Goal: Task Accomplishment & Management: Complete application form

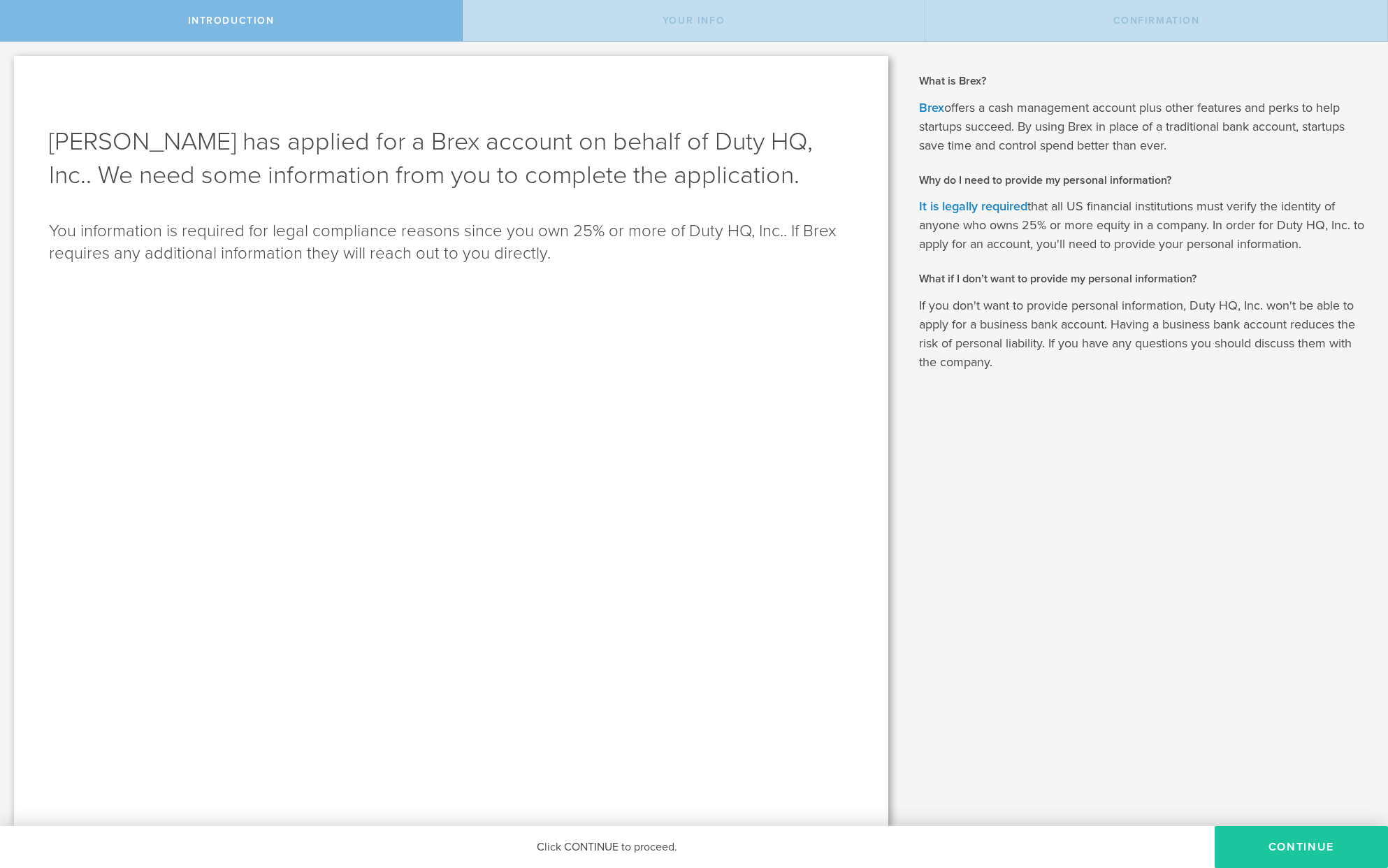
click at [1283, 844] on button "Continue" at bounding box center [1301, 847] width 173 height 42
type input "[PERSON_NAME]"
select select "string:SSN"
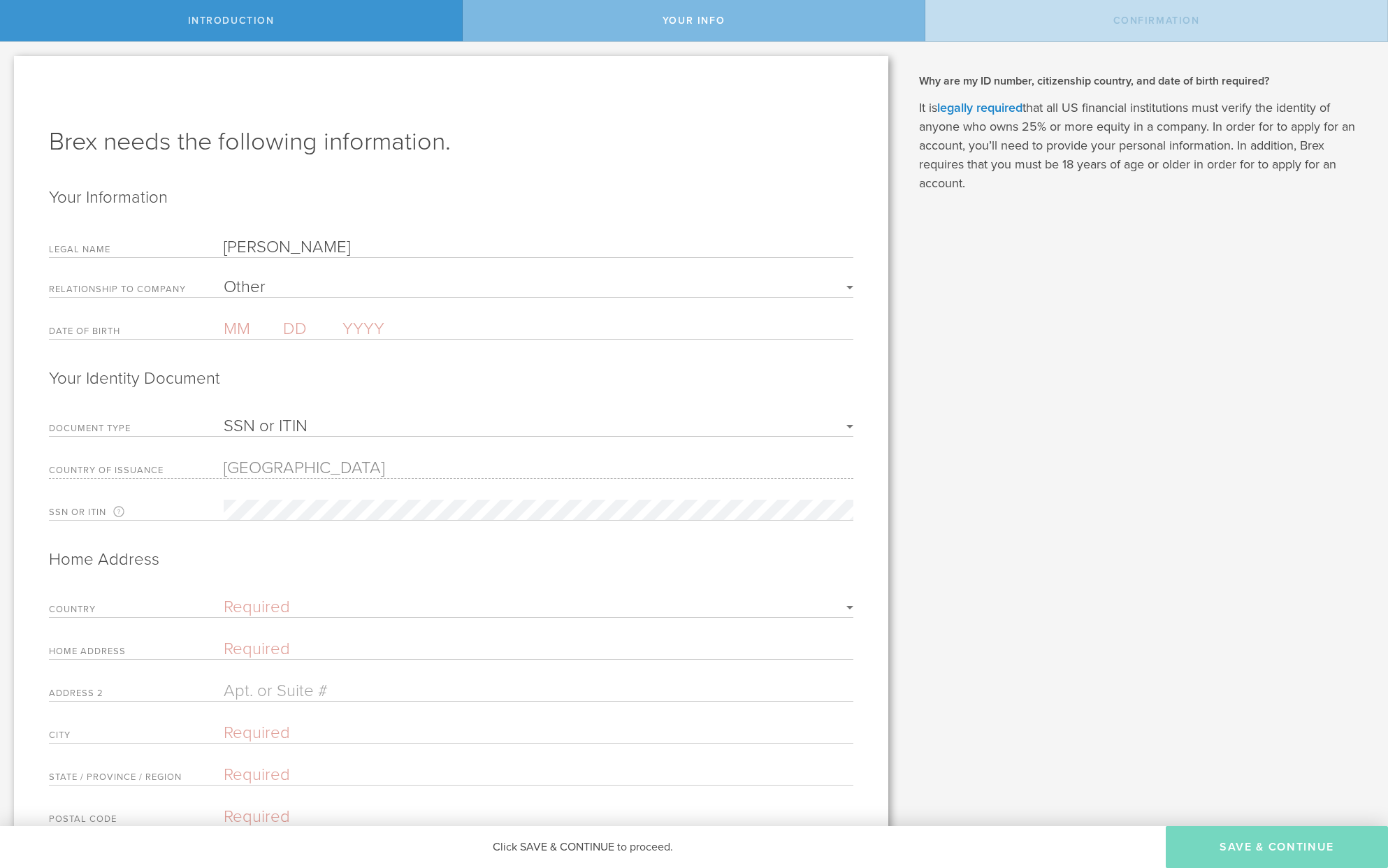
click at [242, 333] on input "text" at bounding box center [253, 328] width 60 height 20
type input "06"
type input "27"
type input "1974"
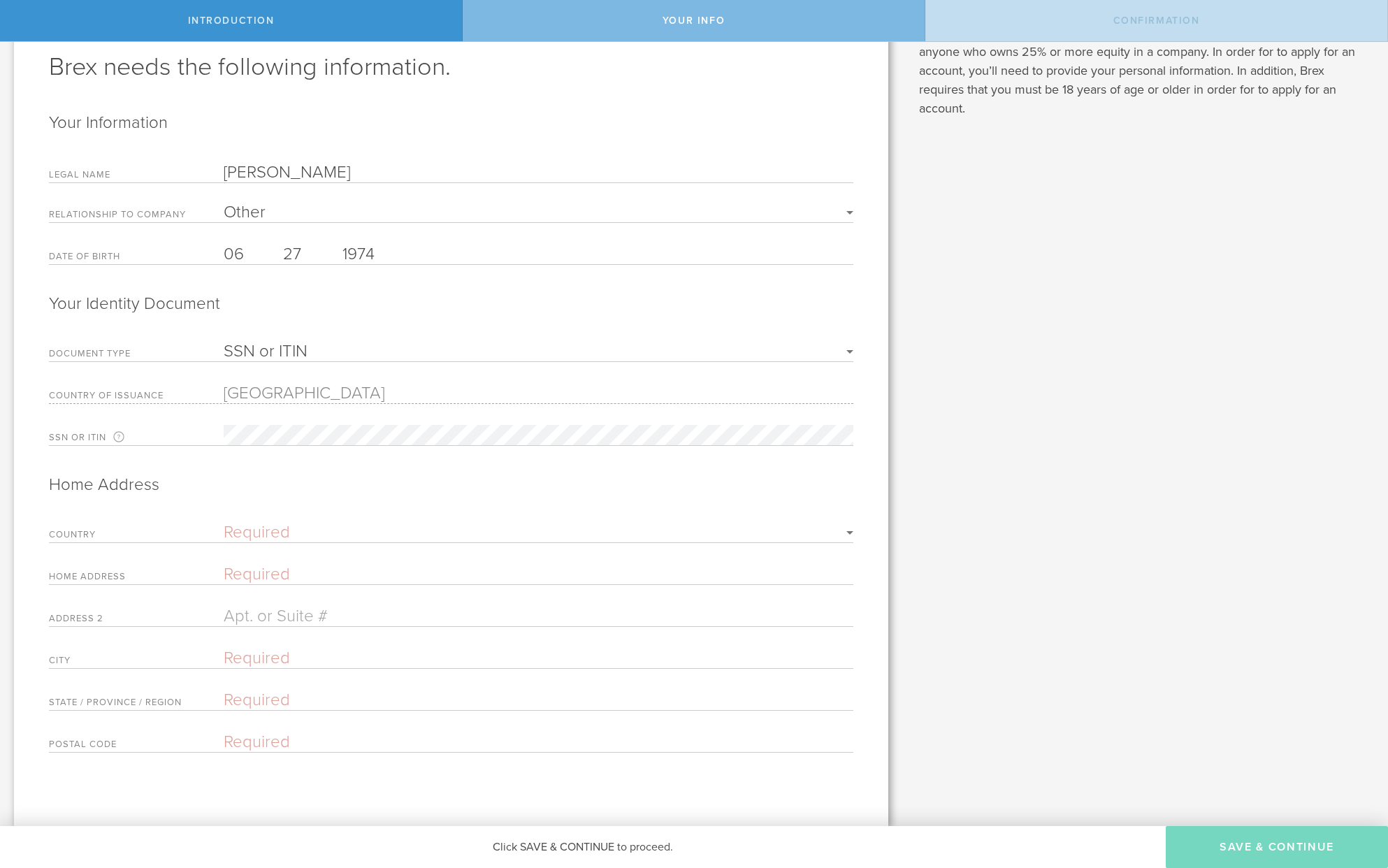
click at [277, 535] on select "Required [GEOGRAPHIC_DATA] [GEOGRAPHIC_DATA] [GEOGRAPHIC_DATA] [GEOGRAPHIC_DATA…" at bounding box center [538, 532] width 630 height 17
select select "string:[GEOGRAPHIC_DATA]"
click at [223, 526] on select "Required [GEOGRAPHIC_DATA] [GEOGRAPHIC_DATA] [GEOGRAPHIC_DATA] [GEOGRAPHIC_DATA…" at bounding box center [538, 532] width 630 height 17
click at [260, 575] on input "text" at bounding box center [538, 575] width 630 height 20
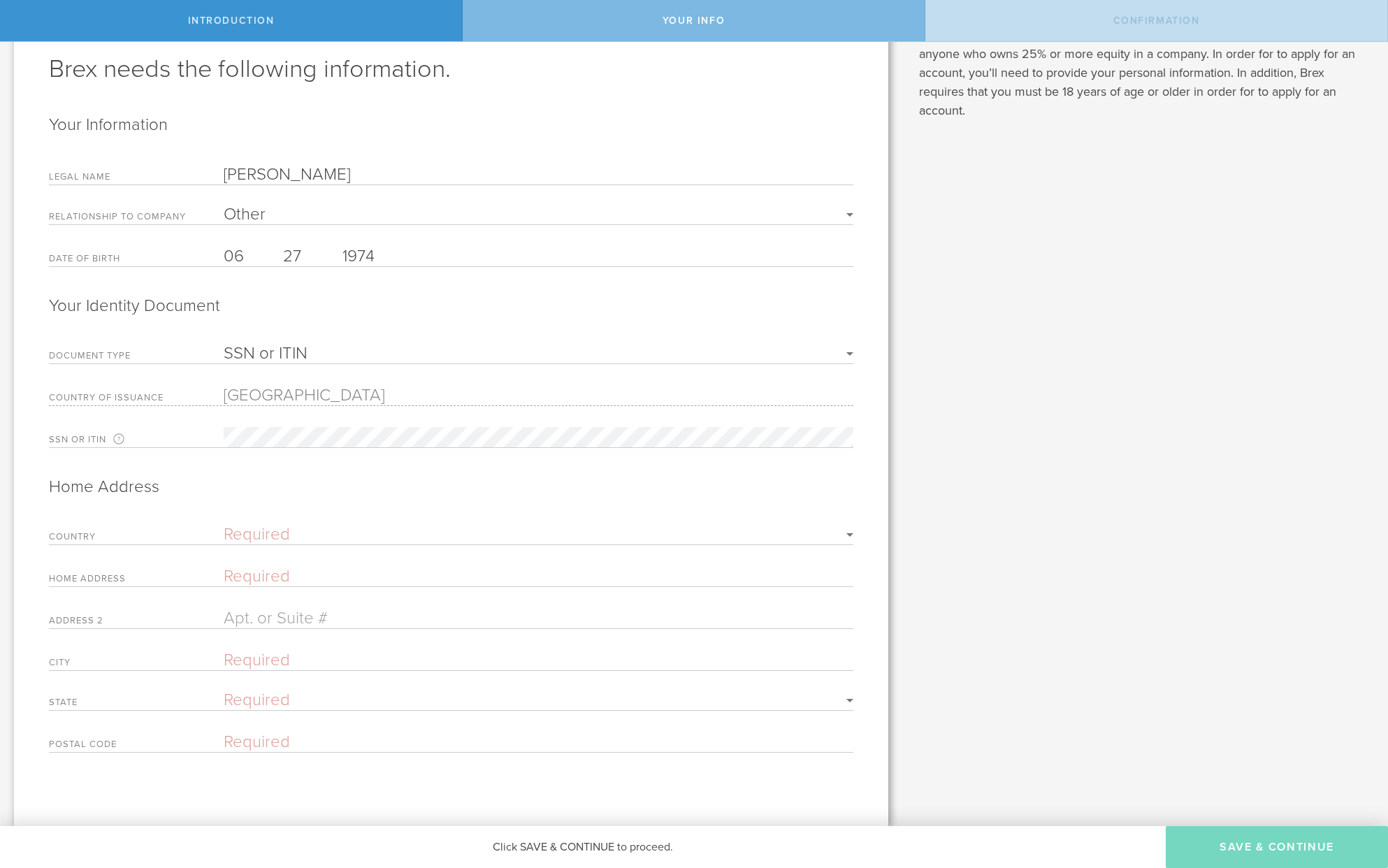
type input "[STREET_ADDRESS]"
type input "Fairhope"
type input "36532"
click at [297, 697] on select "Required [US_STATE] [US_STATE] [US_STATE] [US_STATE] [US_STATE] [US_STATE] [US_…" at bounding box center [538, 700] width 630 height 17
select select "string:AL"
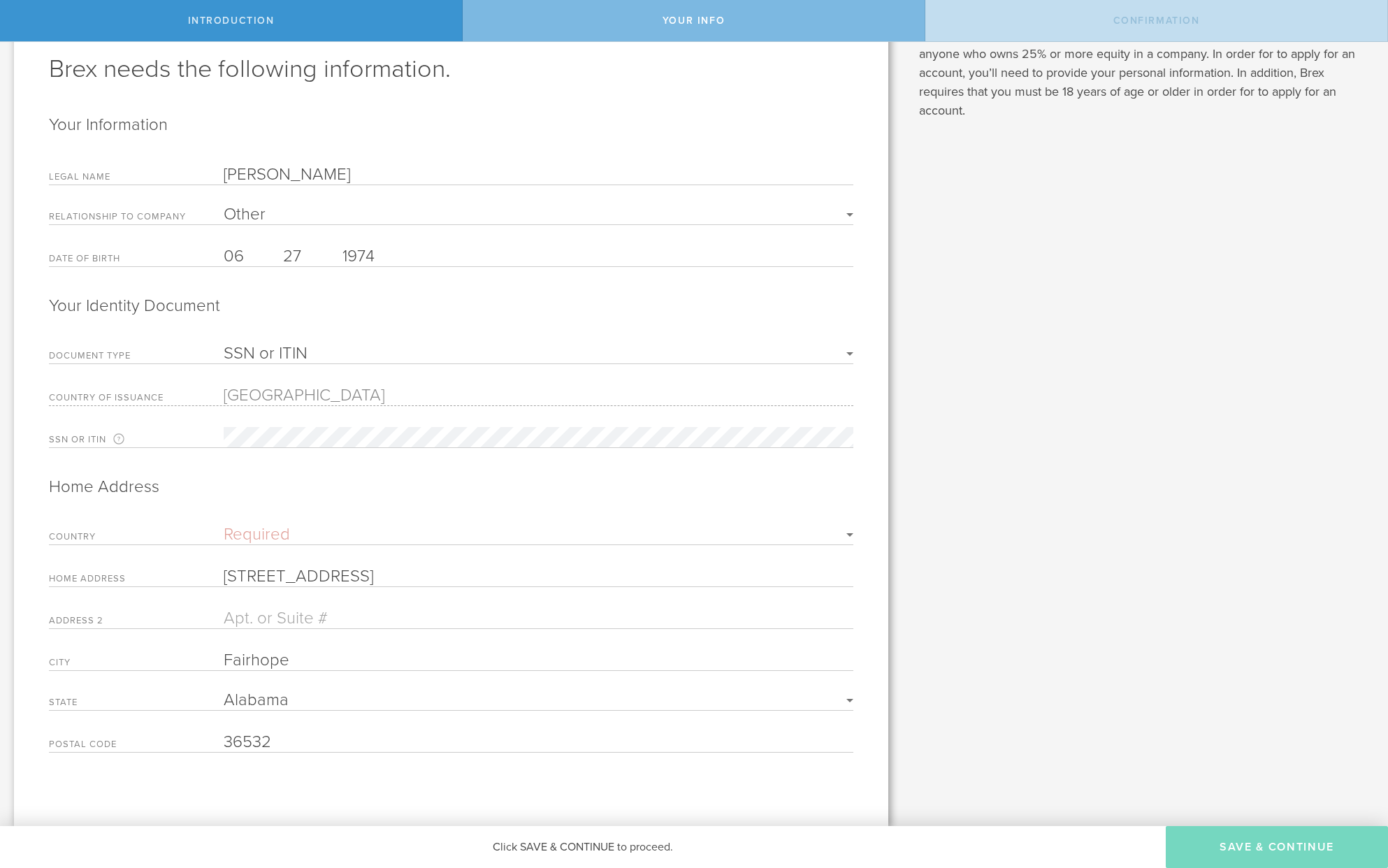
click at [223, 692] on select "Required [US_STATE] [US_STATE] [US_STATE] [US_STATE] [US_STATE] [US_STATE] [US_…" at bounding box center [538, 700] width 630 height 17
click at [1264, 842] on button "Save & Continue" at bounding box center [1276, 847] width 222 height 42
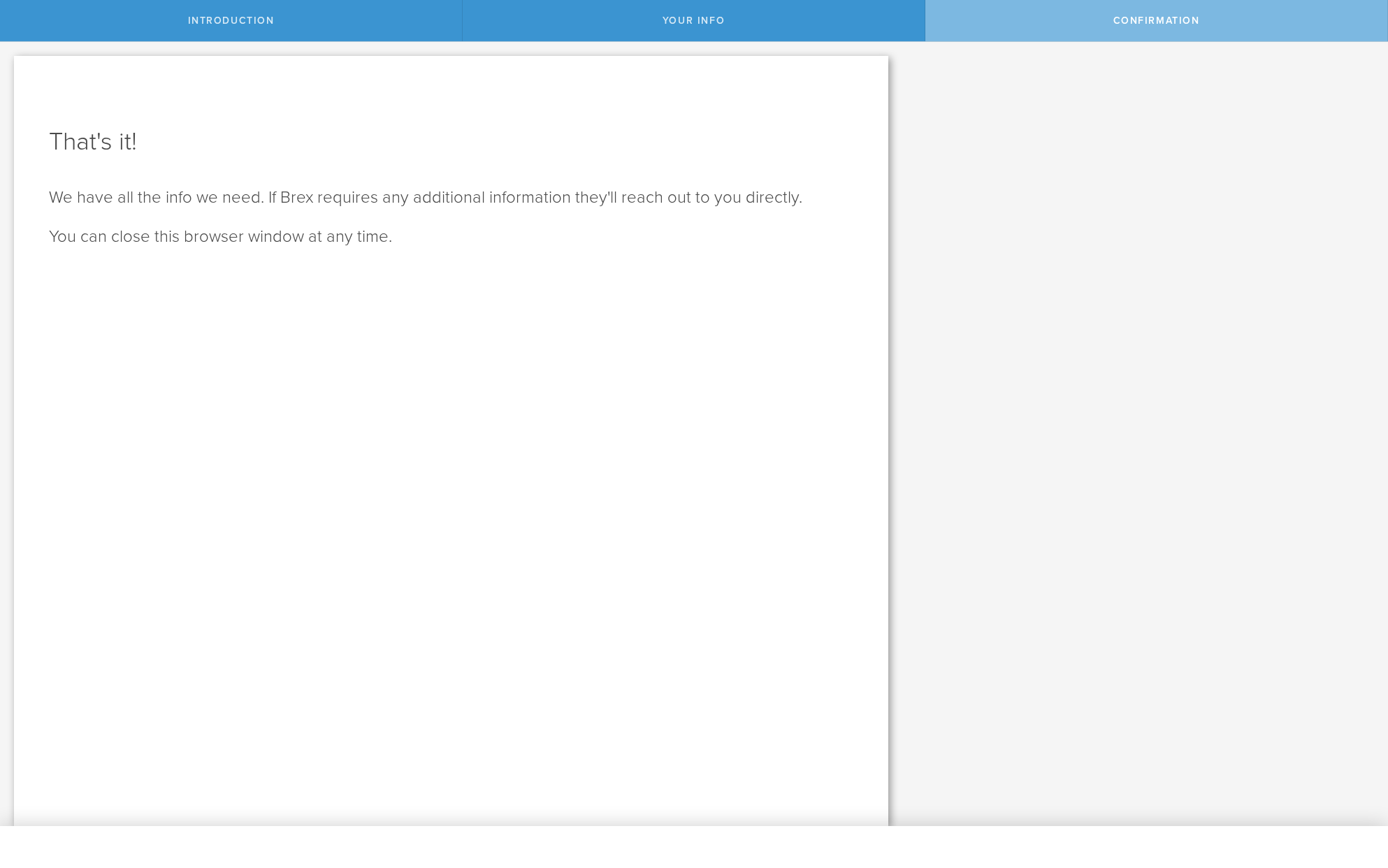
scroll to position [0, 0]
